Goal: Task Accomplishment & Management: Manage account settings

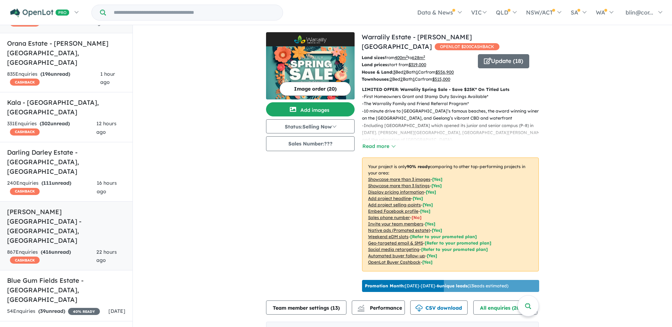
scroll to position [81, 0]
click at [53, 207] on h5 "[PERSON_NAME][GEOGRAPHIC_DATA] - [GEOGRAPHIC_DATA] , [GEOGRAPHIC_DATA]" at bounding box center [66, 226] width 118 height 38
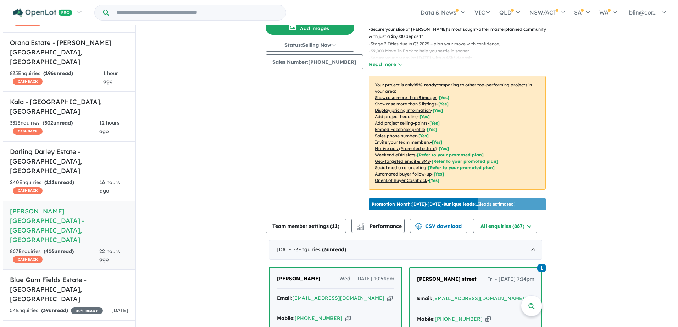
scroll to position [106, 0]
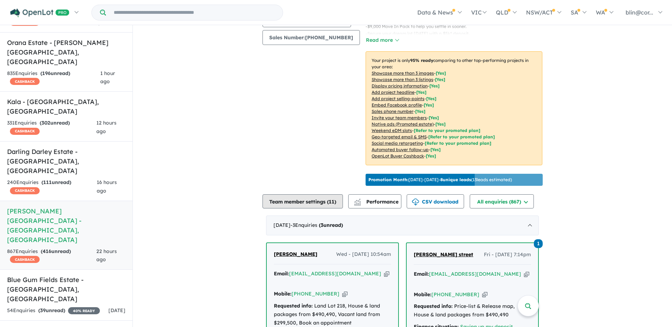
click at [316, 195] on button "Team member settings ( 11 )" at bounding box center [303, 202] width 80 height 14
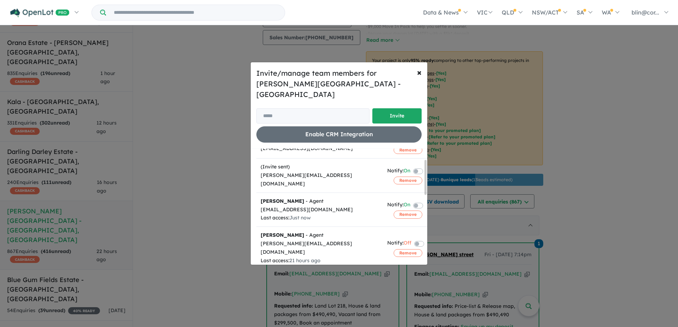
scroll to position [35, 0]
click at [426, 166] on label at bounding box center [426, 170] width 1 height 9
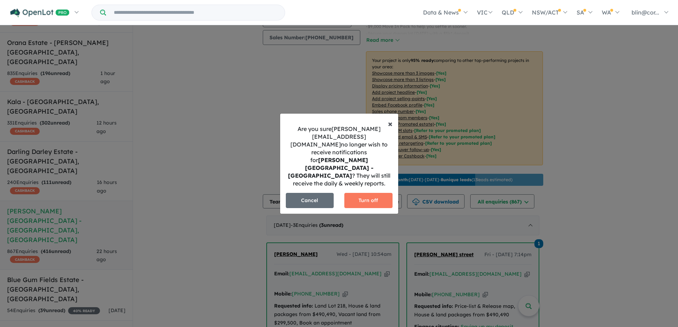
click at [392, 129] on span "×" at bounding box center [390, 123] width 5 height 11
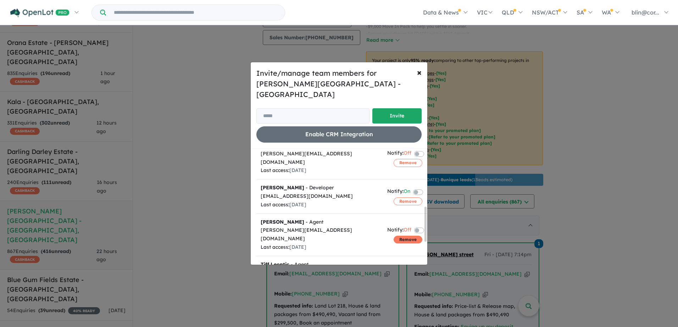
scroll to position [248, 0]
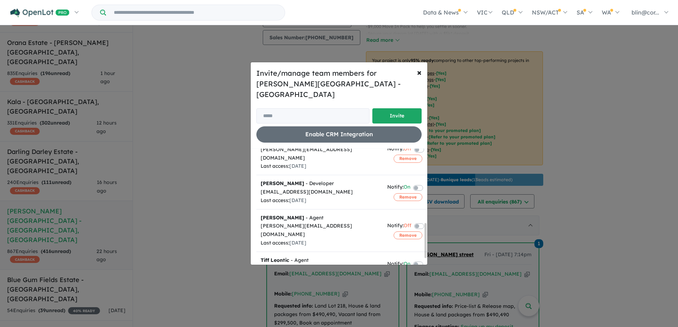
click at [426, 183] on label at bounding box center [426, 187] width 1 height 9
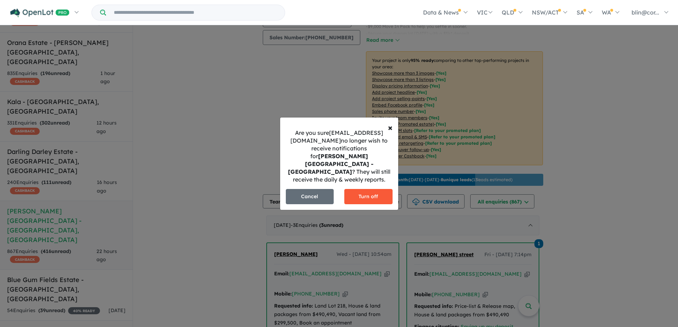
click at [367, 195] on button "Turn off" at bounding box center [368, 196] width 48 height 15
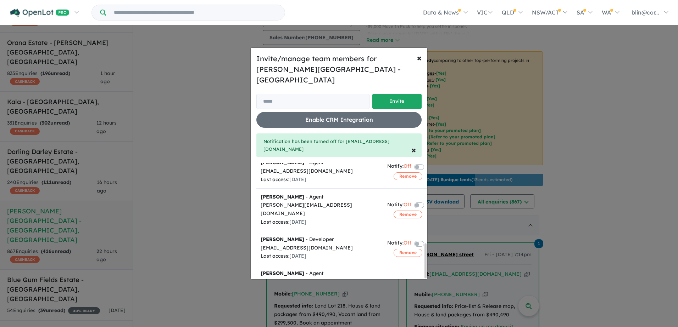
scroll to position [197, 0]
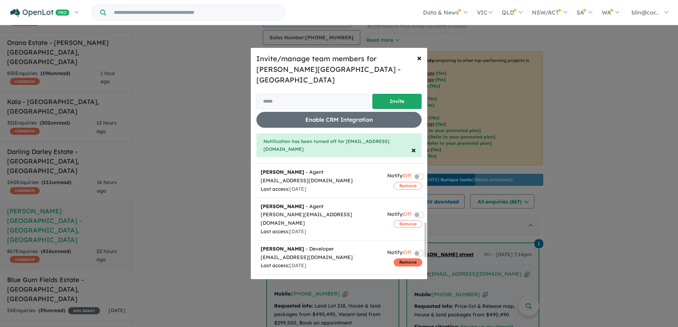
click at [393, 259] on button "Remove" at bounding box center [407, 263] width 29 height 8
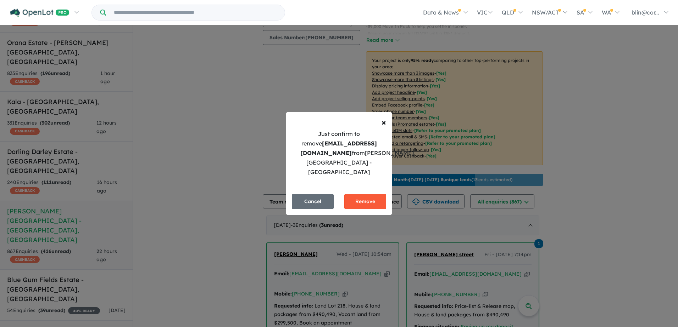
click at [364, 201] on button "Remove" at bounding box center [365, 201] width 42 height 15
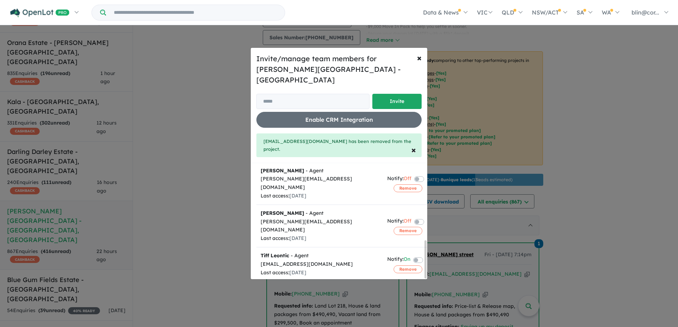
scroll to position [234, 0]
click at [426, 297] on label at bounding box center [426, 301] width 1 height 9
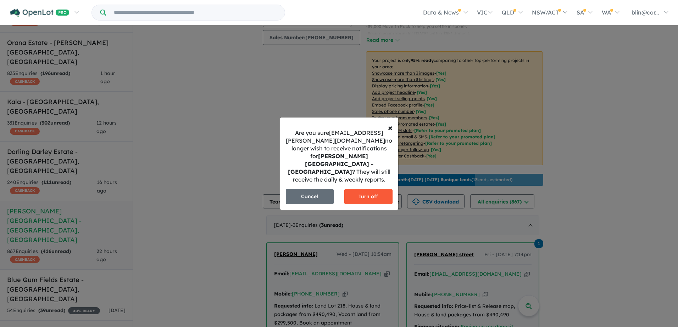
click at [376, 193] on button "Turn off" at bounding box center [368, 196] width 48 height 15
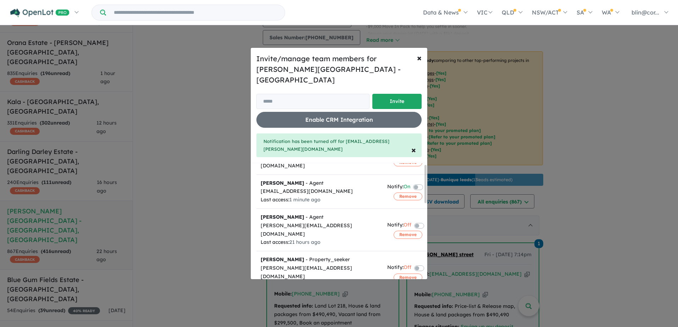
scroll to position [0, 0]
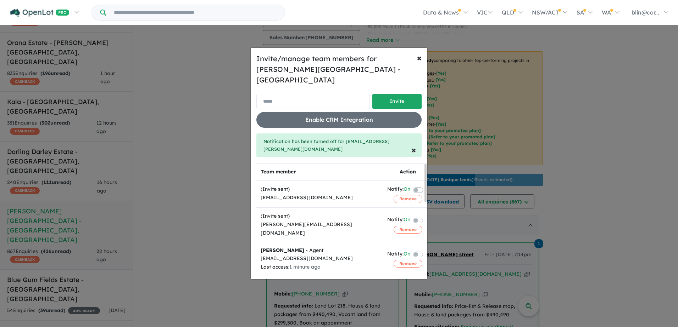
click at [326, 101] on input "email" at bounding box center [312, 101] width 113 height 15
click at [255, 196] on div "Team member Action (Invite sent) [EMAIL_ADDRESS][DOMAIN_NAME] Notify: On Remove…" at bounding box center [339, 221] width 176 height 116
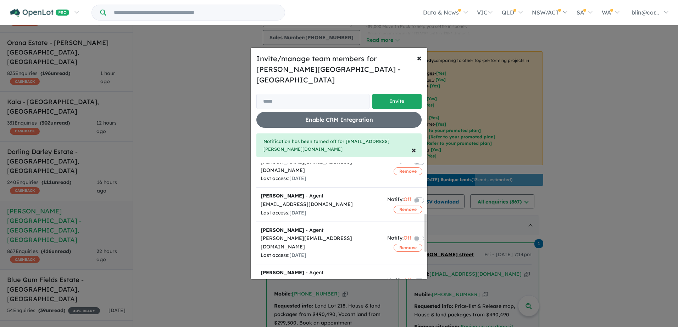
scroll to position [213, 0]
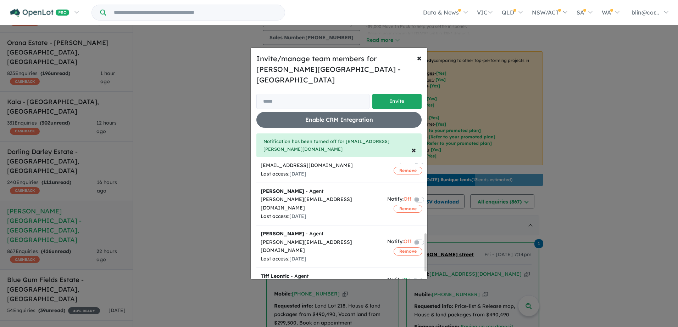
click at [292, 272] on div "Tiff Leontic - Agent" at bounding box center [319, 276] width 118 height 9
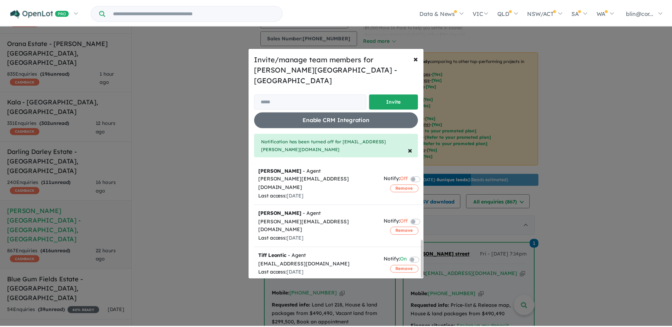
scroll to position [234, 0]
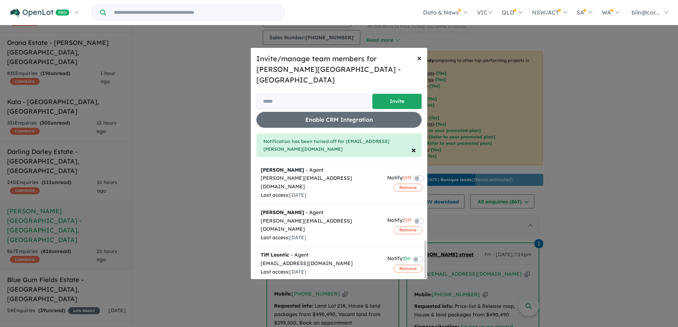
click at [421, 63] on span "×" at bounding box center [419, 57] width 5 height 11
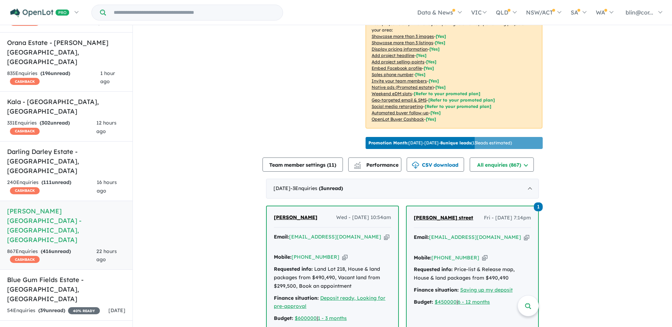
scroll to position [35, 0]
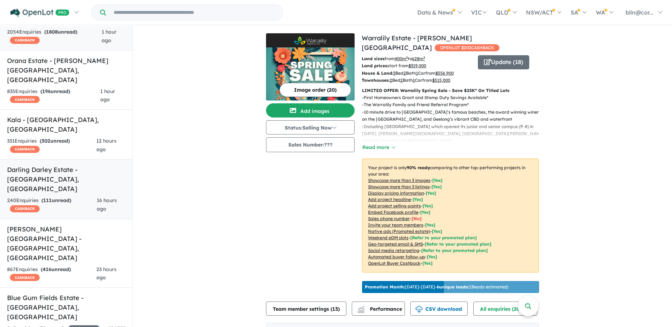
scroll to position [116, 0]
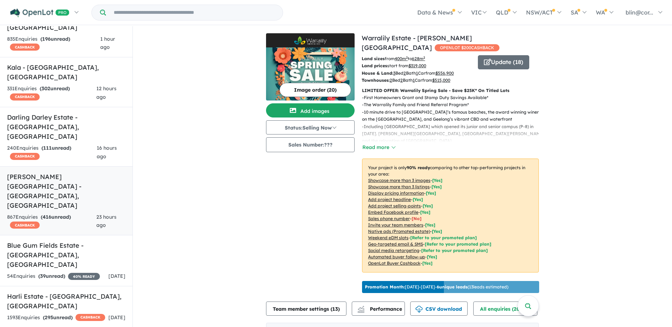
click at [66, 167] on link "[PERSON_NAME][GEOGRAPHIC_DATA] - [GEOGRAPHIC_DATA] , [GEOGRAPHIC_DATA] 867 Enqu…" at bounding box center [66, 201] width 133 height 69
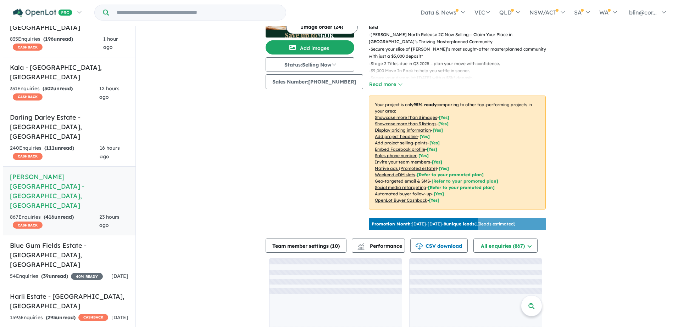
scroll to position [70, 0]
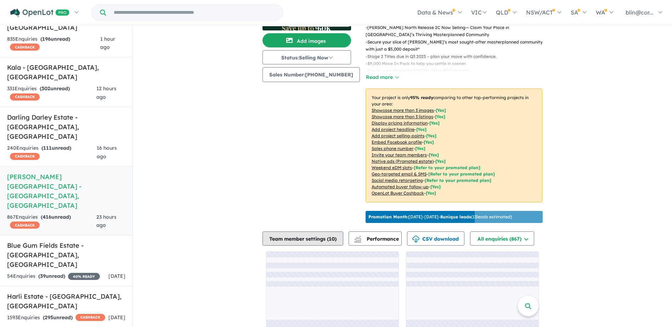
click at [325, 232] on button "Team member settings ( 10 )" at bounding box center [303, 239] width 81 height 14
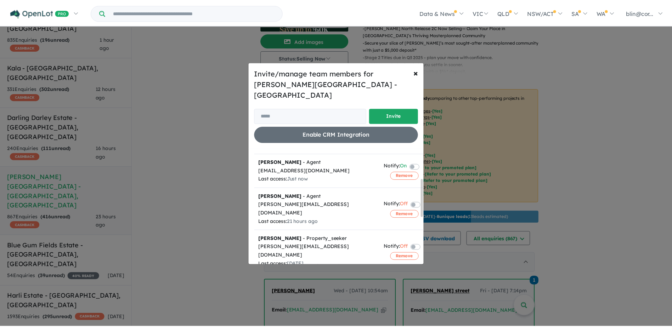
scroll to position [0, 0]
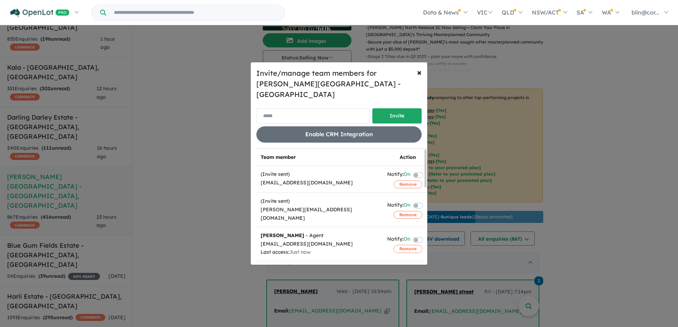
click at [301, 111] on input "email" at bounding box center [312, 115] width 113 height 15
click at [336, 113] on input "email" at bounding box center [312, 115] width 113 height 15
paste input "**********"
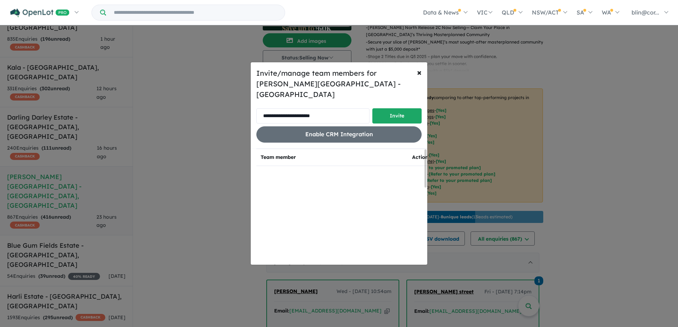
click at [341, 112] on input "**********" at bounding box center [312, 115] width 113 height 15
type input "**********"
click at [392, 111] on button "Invite" at bounding box center [396, 115] width 49 height 15
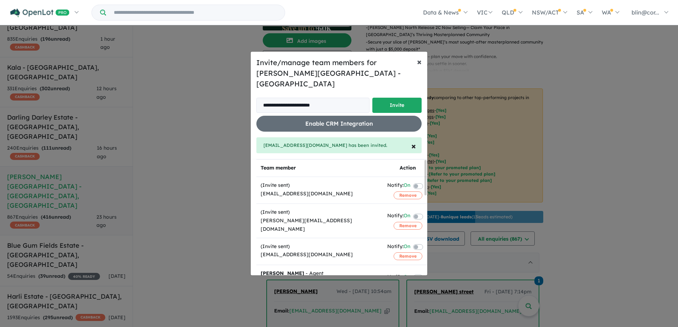
click at [420, 67] on span "×" at bounding box center [419, 61] width 5 height 11
